Goal: Navigation & Orientation: Find specific page/section

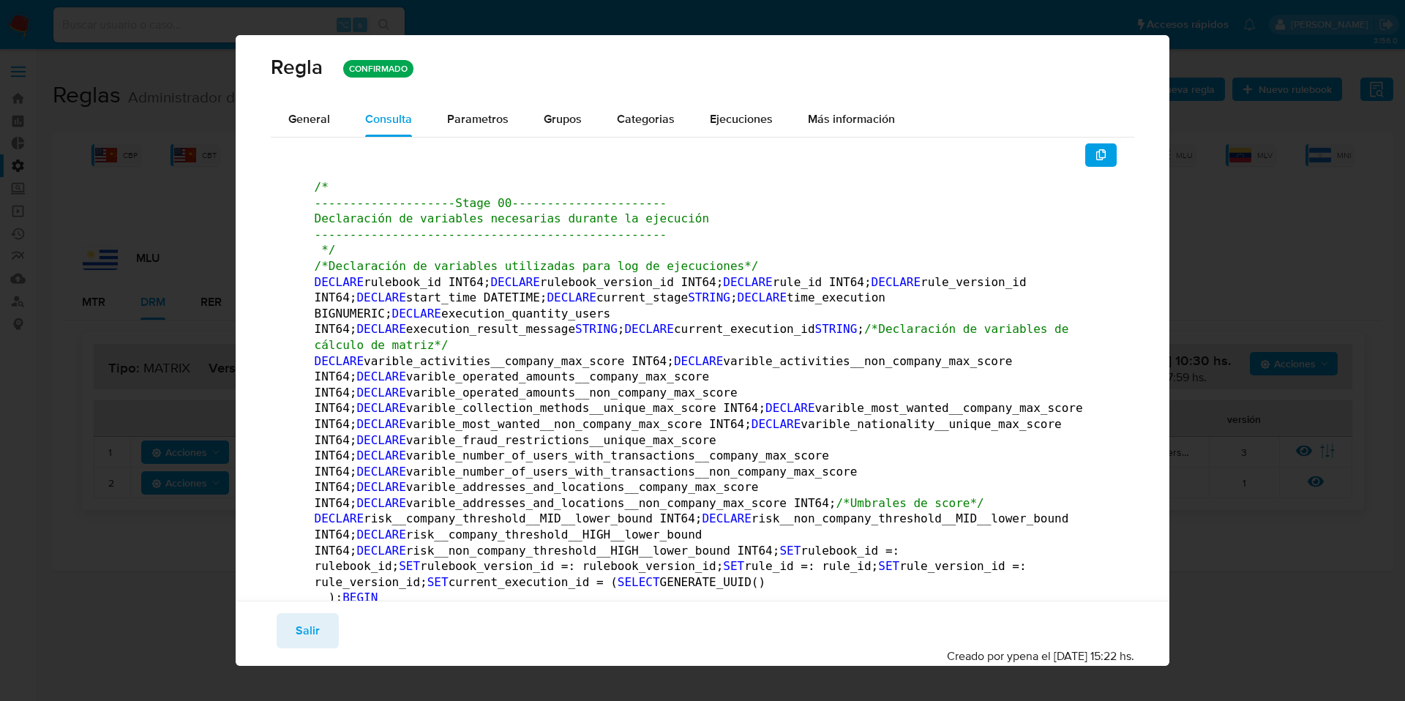
click at [1267, 240] on div "Regla CONFIRMADO General Consulta Parametros Grupos Categorias Ejecuciones Más …" at bounding box center [702, 350] width 1405 height 701
drag, startPoint x: 305, startPoint y: 640, endPoint x: 307, endPoint y: 632, distance: 7.5
click at [304, 640] on span "Salir" at bounding box center [308, 631] width 24 height 32
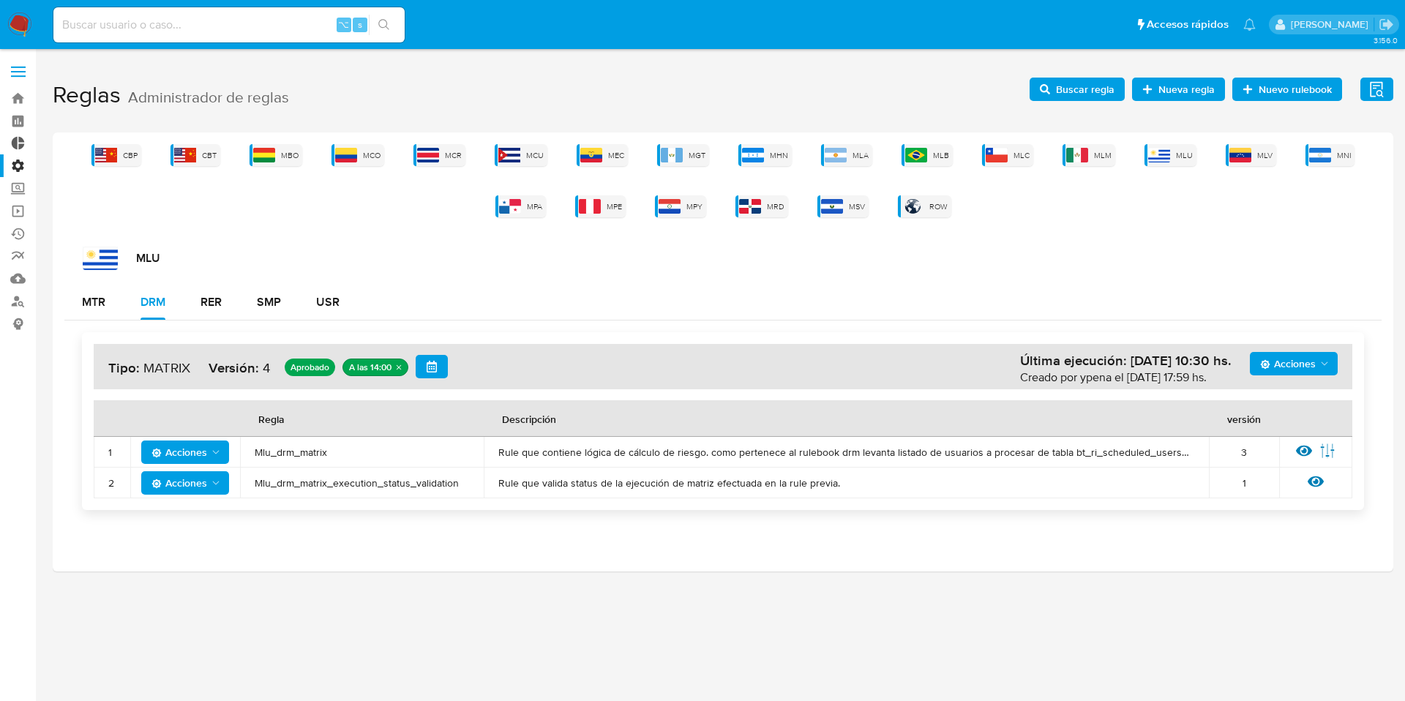
click at [17, 145] on link "Tablero Externo" at bounding box center [87, 143] width 174 height 23
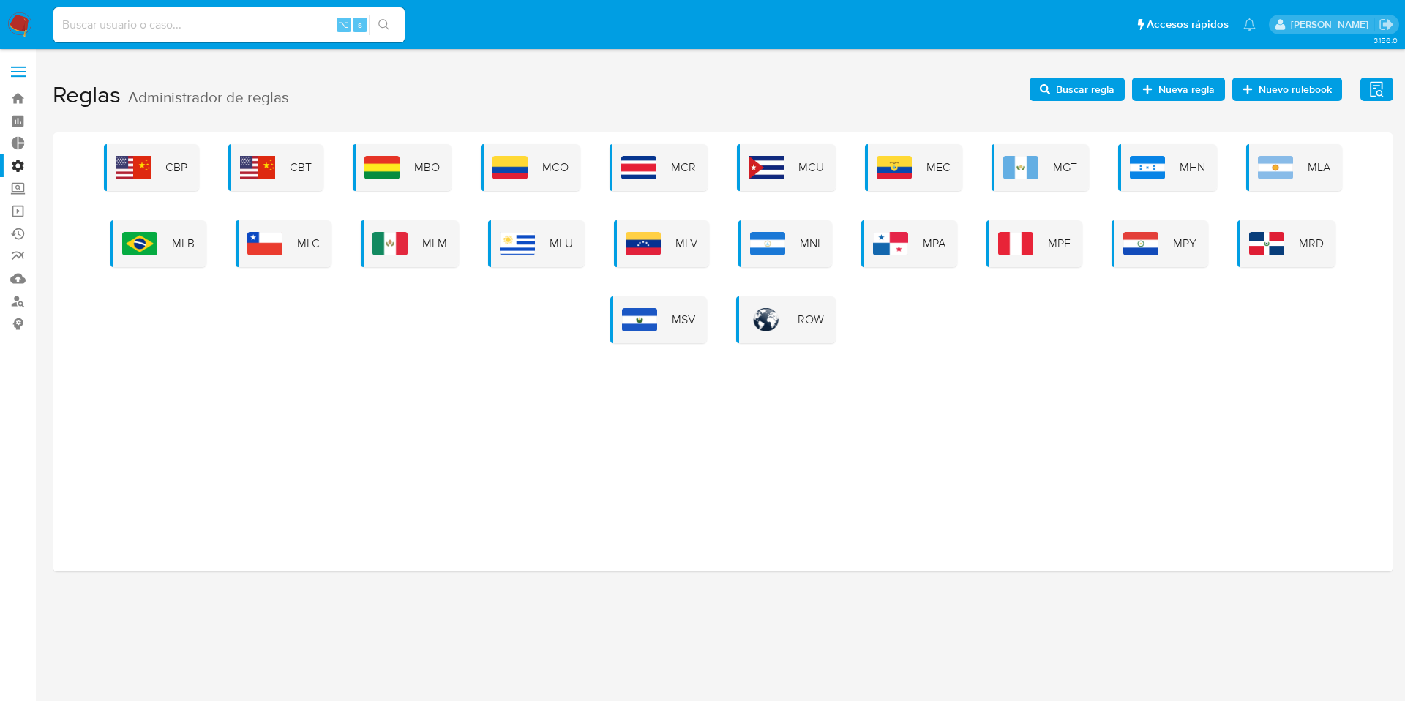
click at [20, 159] on label "Administración" at bounding box center [87, 165] width 174 height 23
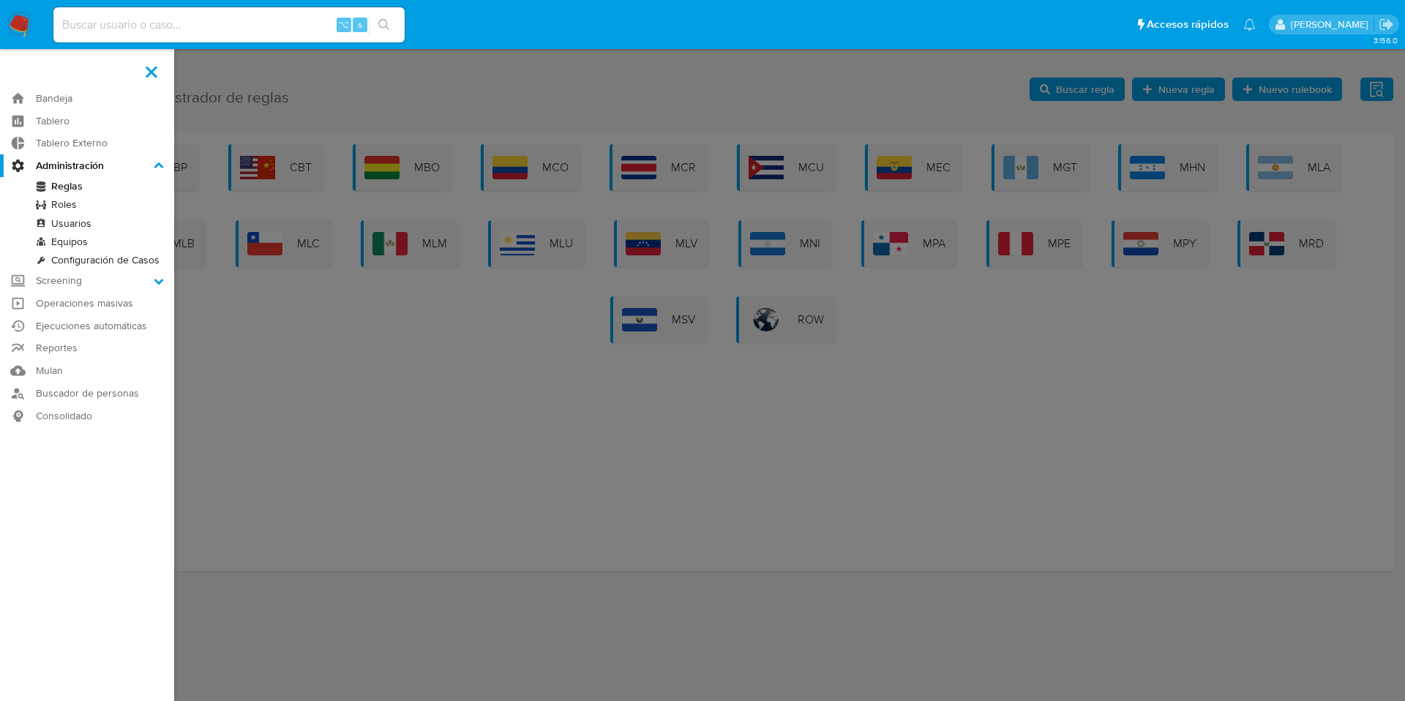
click at [0, 0] on input "Administración" at bounding box center [0, 0] width 0 height 0
click at [12, 162] on label "Administración" at bounding box center [87, 165] width 174 height 23
click at [0, 0] on input "Administración" at bounding box center [0, 0] width 0 height 0
click at [19, 161] on label "Administración" at bounding box center [87, 165] width 174 height 23
click at [0, 0] on input "Administración" at bounding box center [0, 0] width 0 height 0
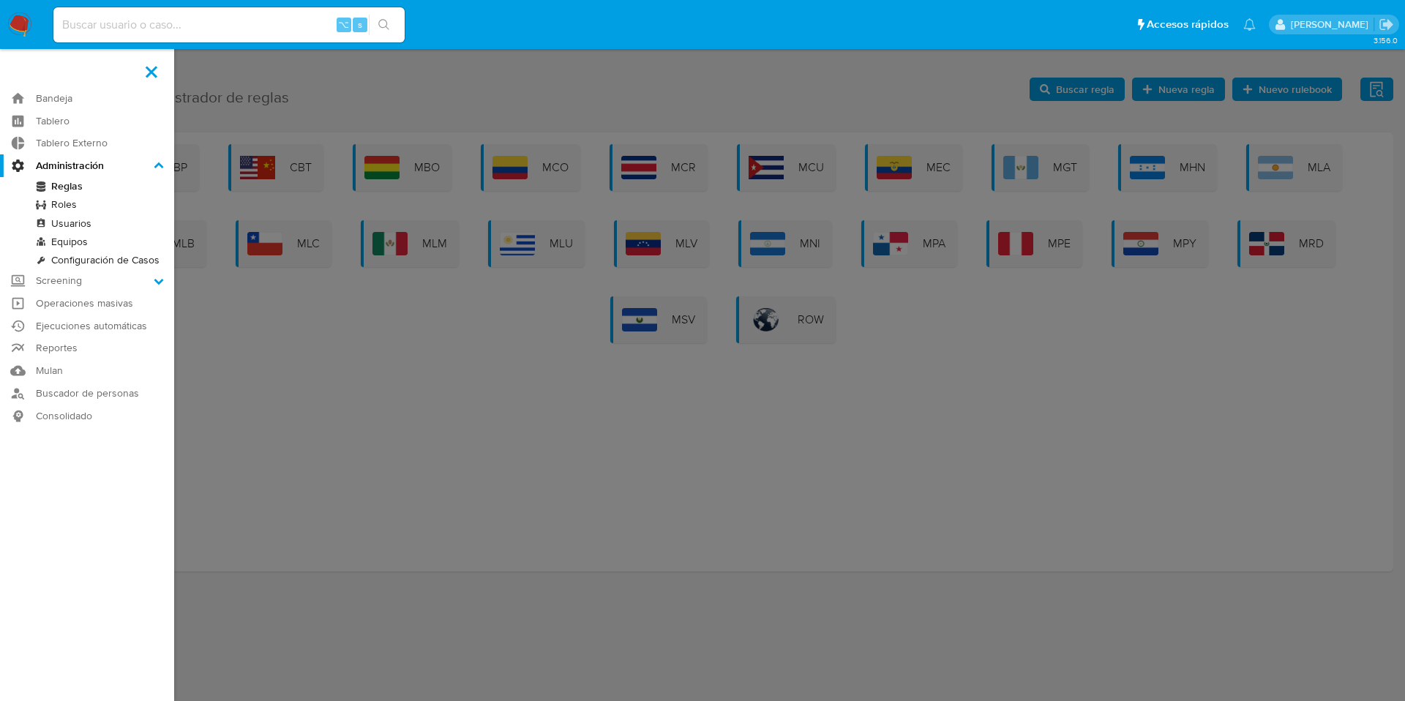
click at [12, 158] on label "Administración" at bounding box center [87, 165] width 174 height 23
click at [0, 0] on input "Administración" at bounding box center [0, 0] width 0 height 0
click at [157, 164] on icon at bounding box center [159, 165] width 10 height 6
click at [0, 0] on input "Administración" at bounding box center [0, 0] width 0 height 0
click at [155, 283] on icon at bounding box center [159, 281] width 10 height 10
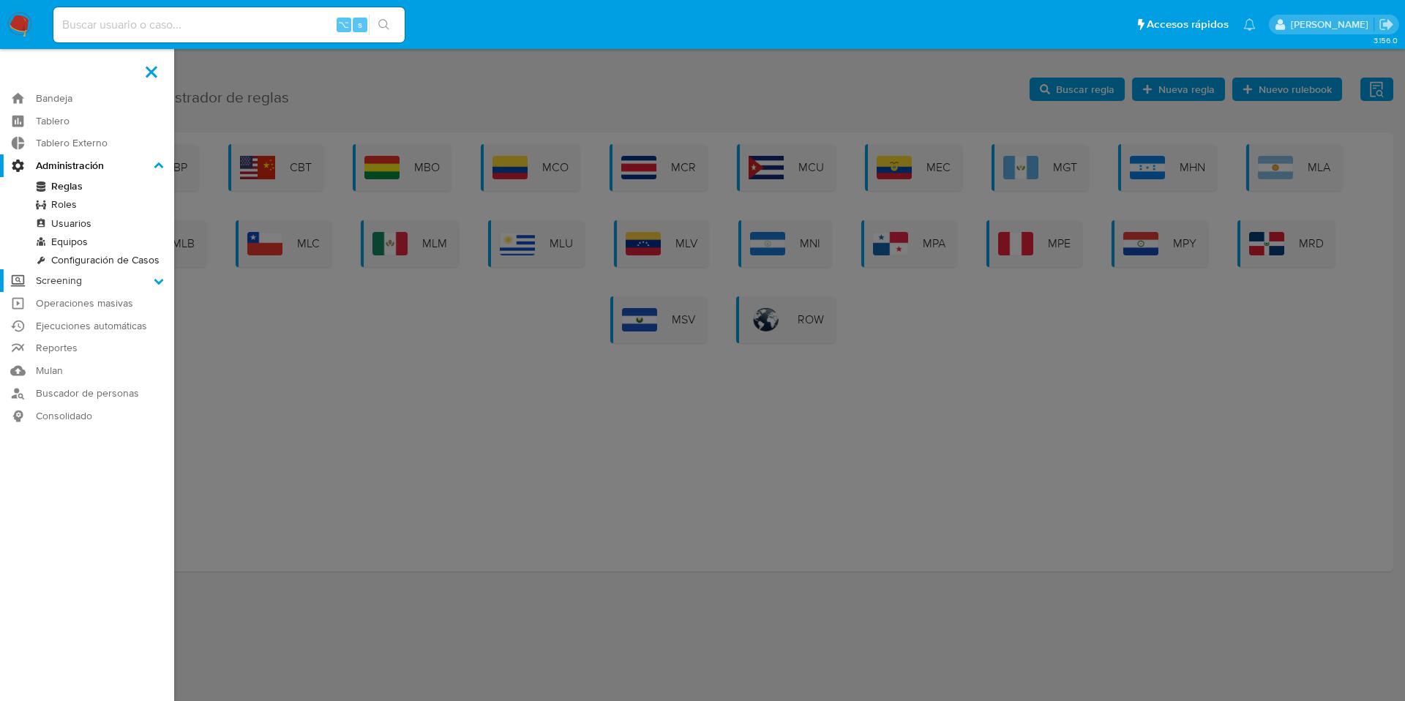
click at [0, 0] on input "Screening" at bounding box center [0, 0] width 0 height 0
click at [155, 191] on icon at bounding box center [159, 189] width 10 height 10
click at [0, 0] on input "Screening" at bounding box center [0, 0] width 0 height 0
click at [150, 71] on label at bounding box center [151, 71] width 37 height 31
drag, startPoint x: 609, startPoint y: 365, endPoint x: 309, endPoint y: 46, distance: 438.0
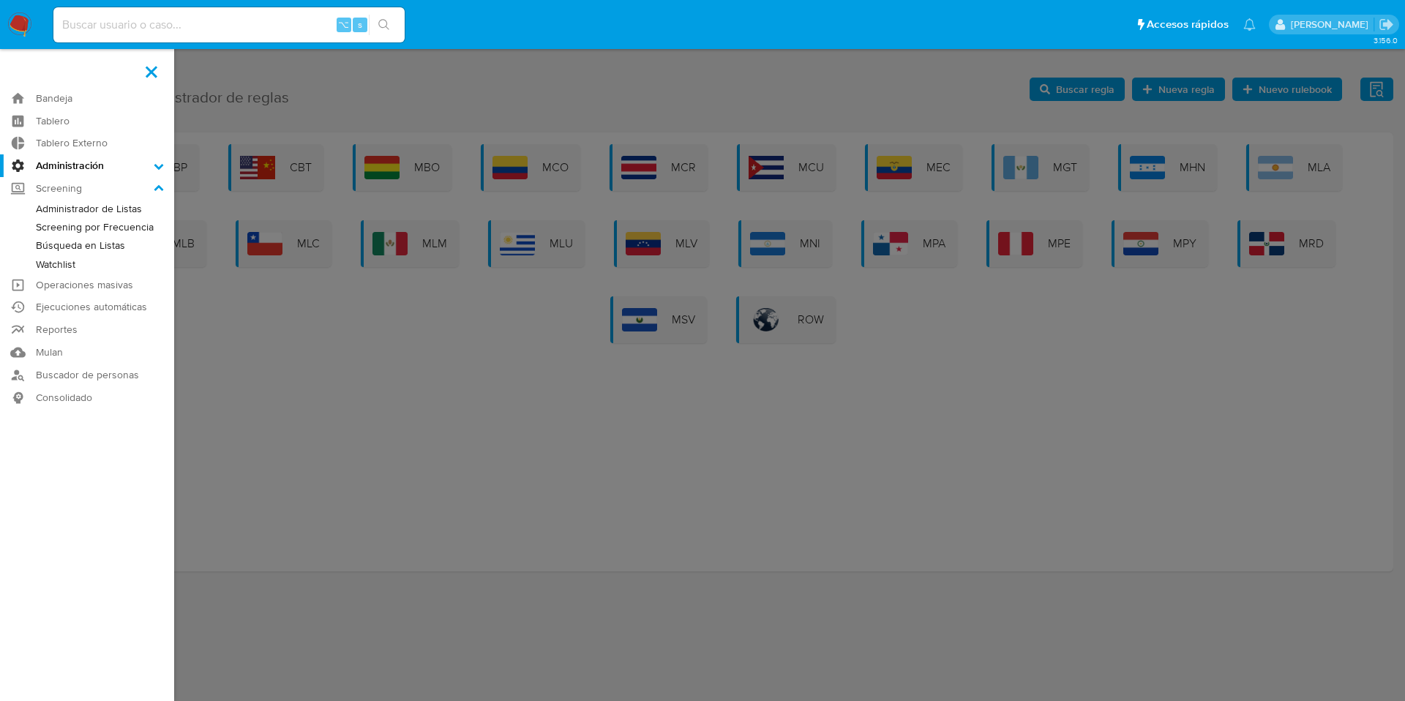
click at [587, 327] on label at bounding box center [702, 350] width 1405 height 701
click at [0, 0] on input "checkbox" at bounding box center [0, 0] width 0 height 0
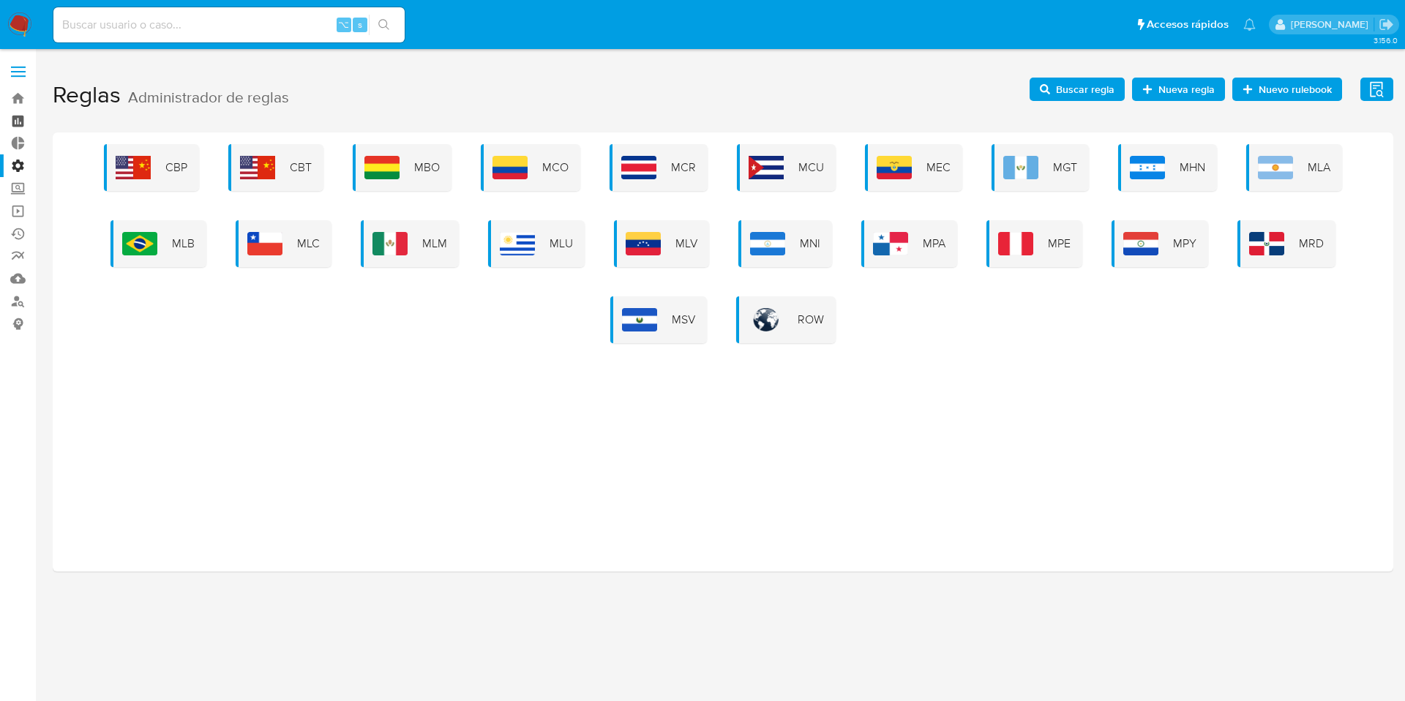
click at [20, 121] on link "Tablero" at bounding box center [87, 121] width 174 height 23
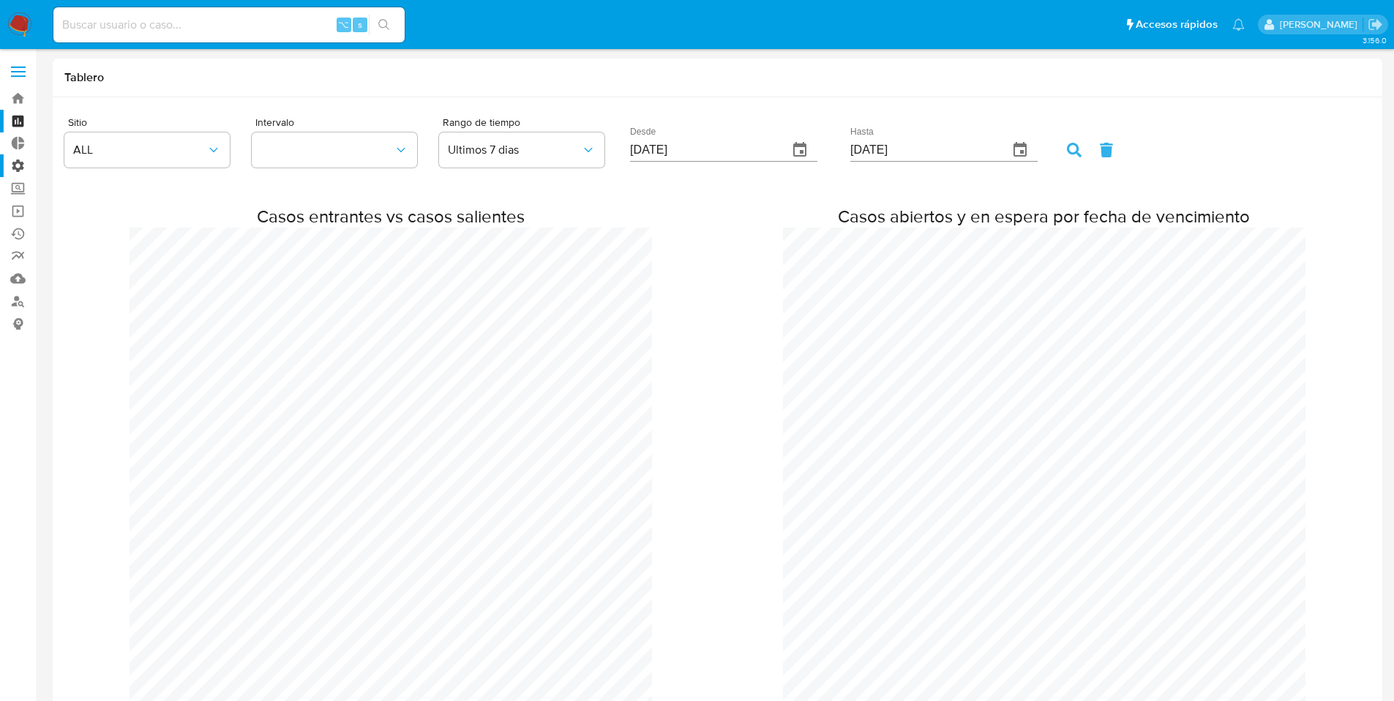
click at [17, 163] on label "Administración" at bounding box center [87, 165] width 174 height 23
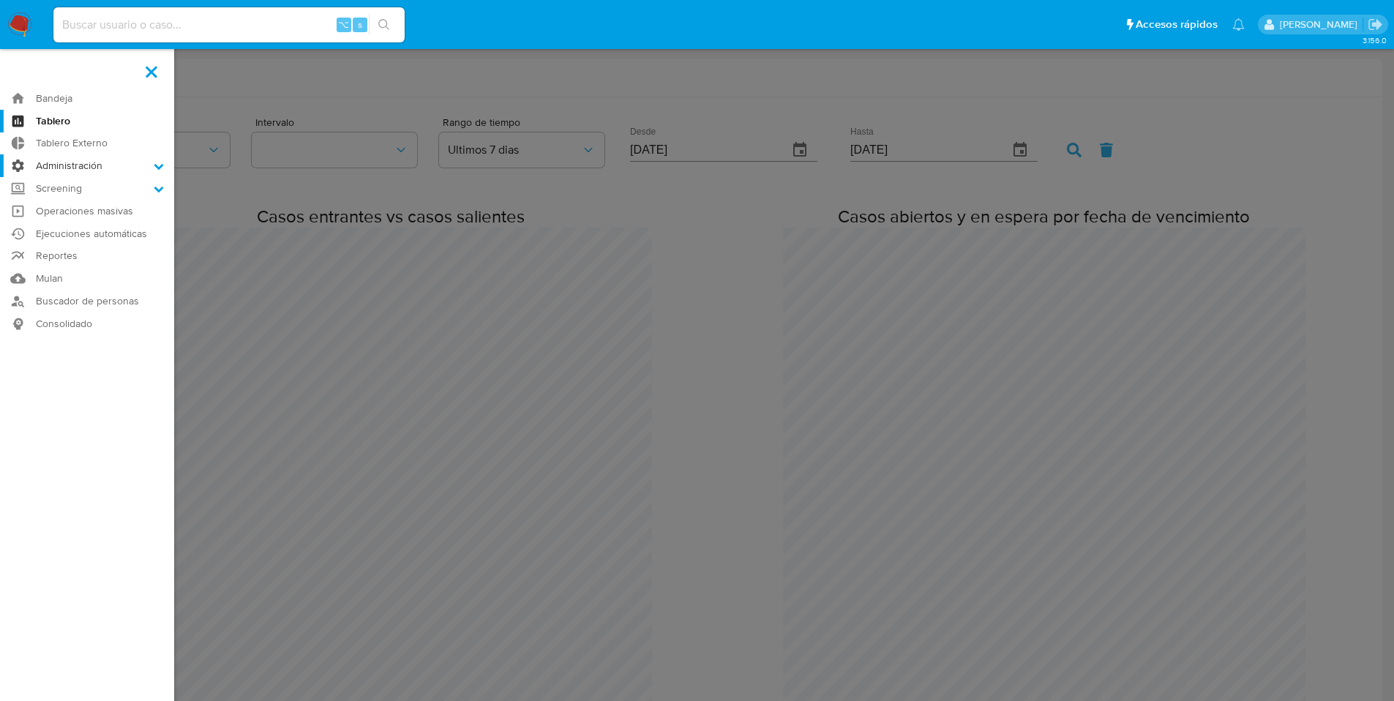
click at [0, 0] on input "Administración" at bounding box center [0, 0] width 0 height 0
